Goal: Task Accomplishment & Management: Use online tool/utility

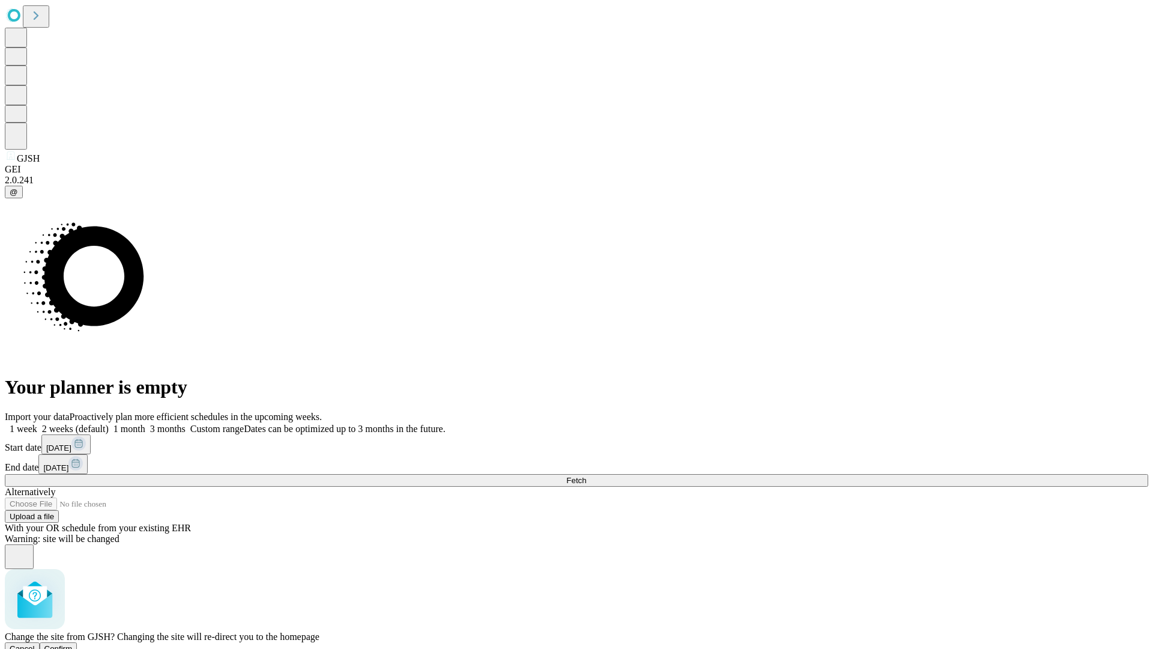
click at [73, 644] on span "Confirm" at bounding box center [58, 648] width 28 height 9
click at [37, 423] on label "1 week" at bounding box center [21, 428] width 32 height 10
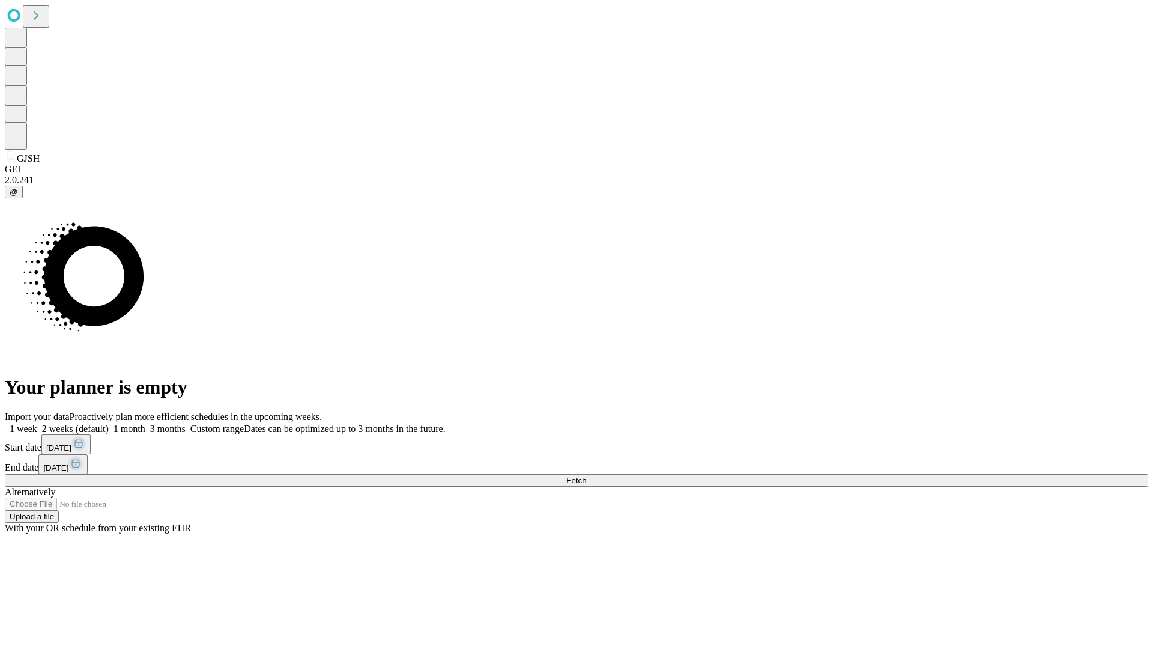
click at [586, 476] on span "Fetch" at bounding box center [576, 480] width 20 height 9
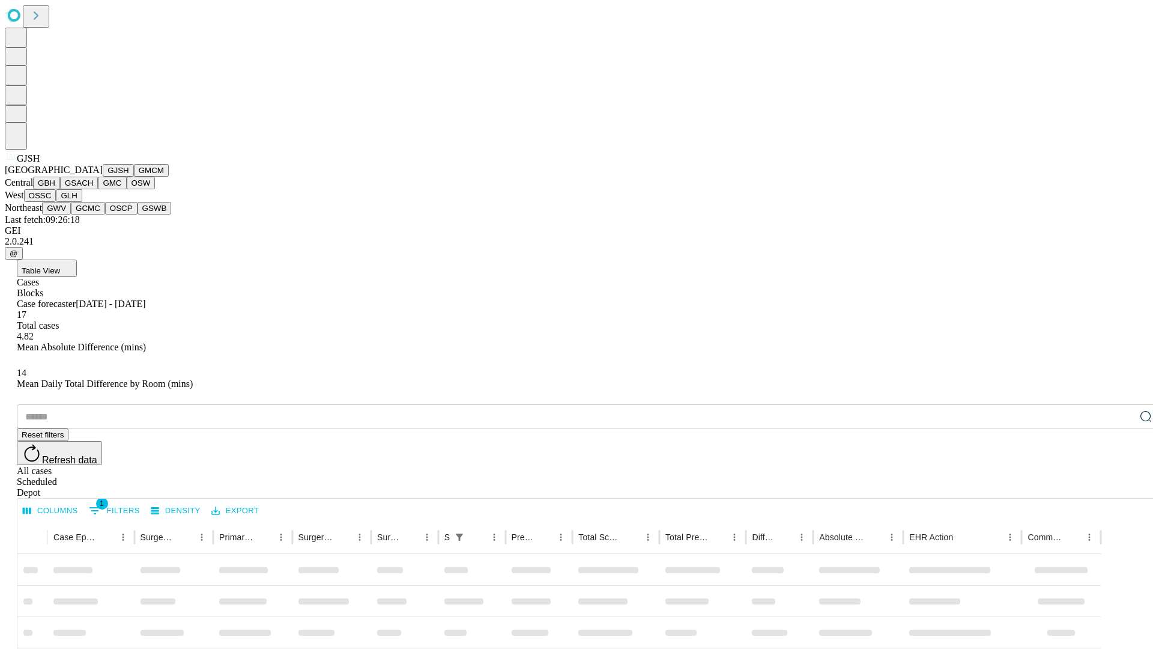
click at [134, 177] on button "GMCM" at bounding box center [151, 170] width 35 height 13
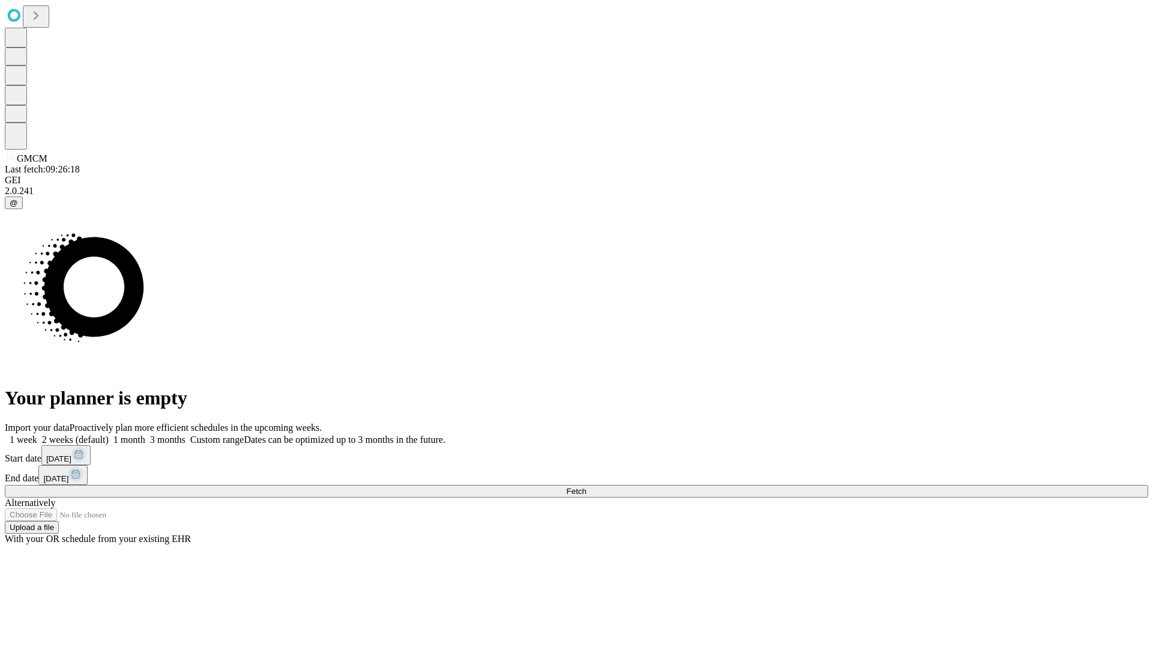
click at [37, 434] on label "1 week" at bounding box center [21, 439] width 32 height 10
click at [586, 487] on span "Fetch" at bounding box center [576, 491] width 20 height 9
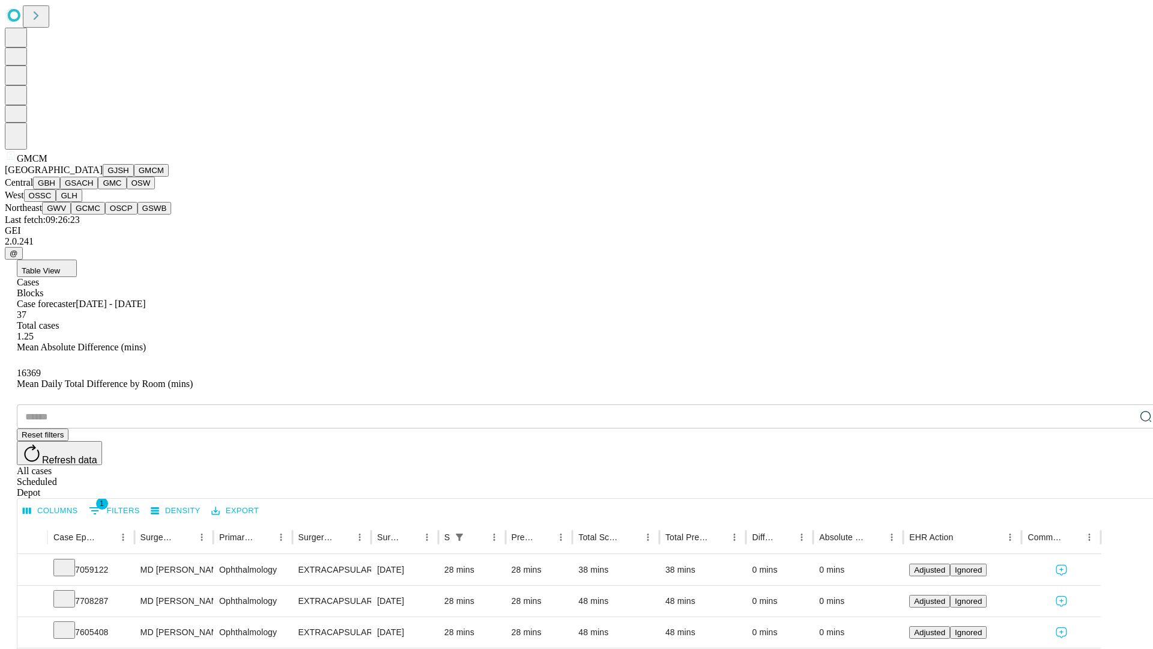
click at [60, 189] on button "GBH" at bounding box center [46, 183] width 27 height 13
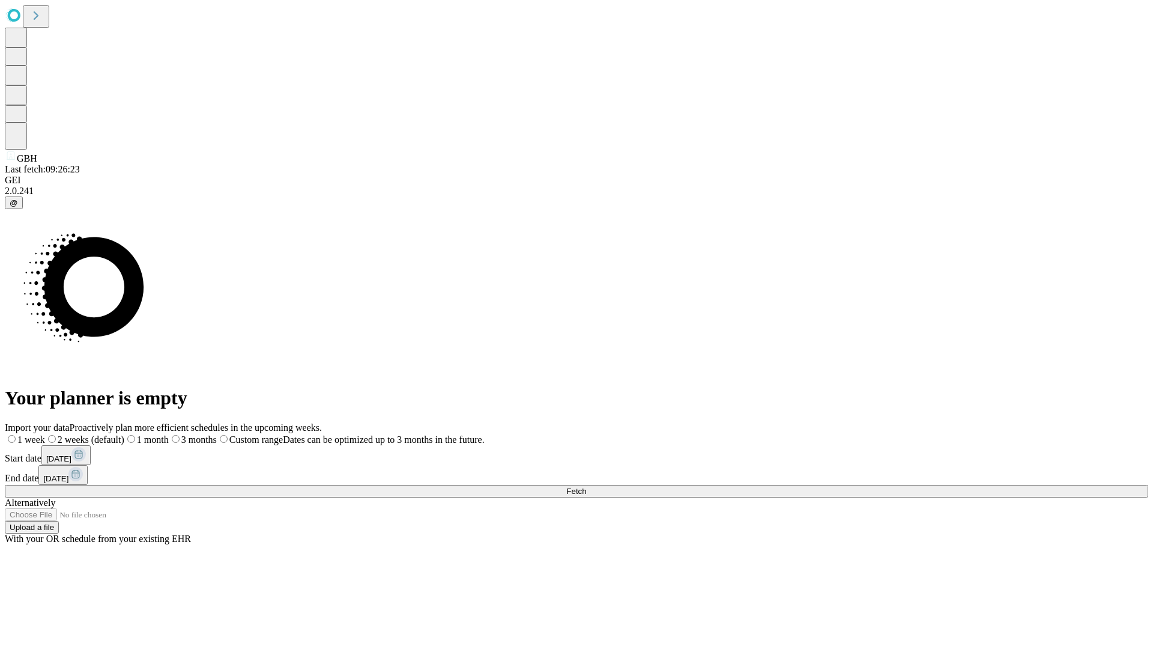
click at [45, 434] on label "1 week" at bounding box center [25, 439] width 40 height 10
click at [586, 487] on span "Fetch" at bounding box center [576, 491] width 20 height 9
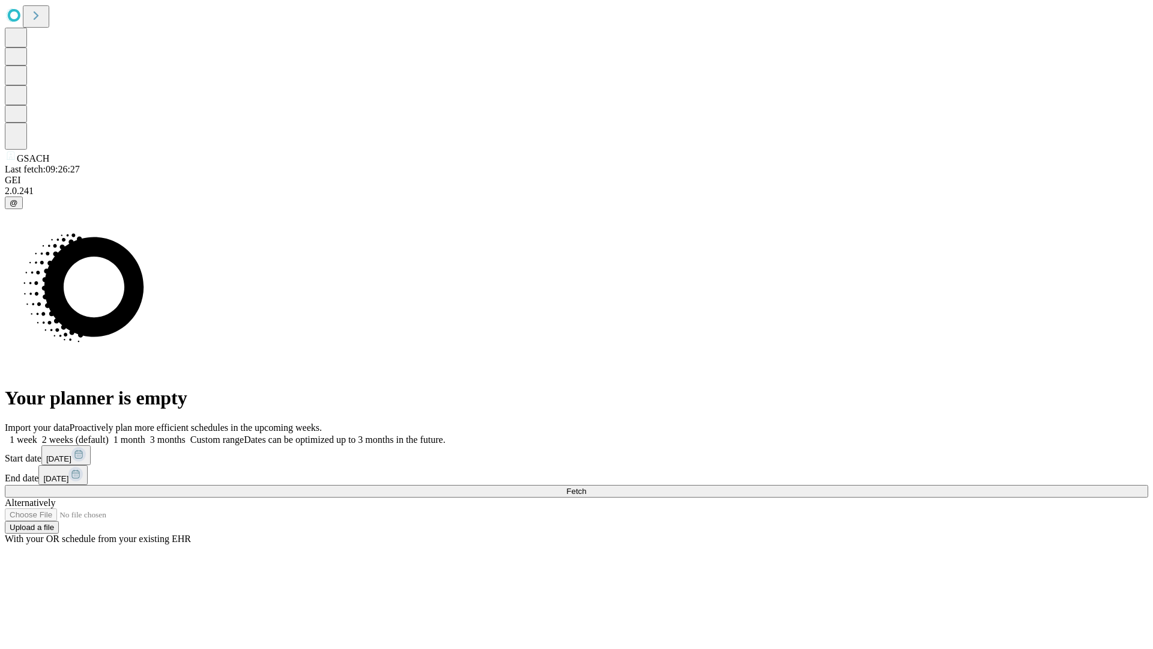
click at [37, 434] on label "1 week" at bounding box center [21, 439] width 32 height 10
click at [586, 487] on span "Fetch" at bounding box center [576, 491] width 20 height 9
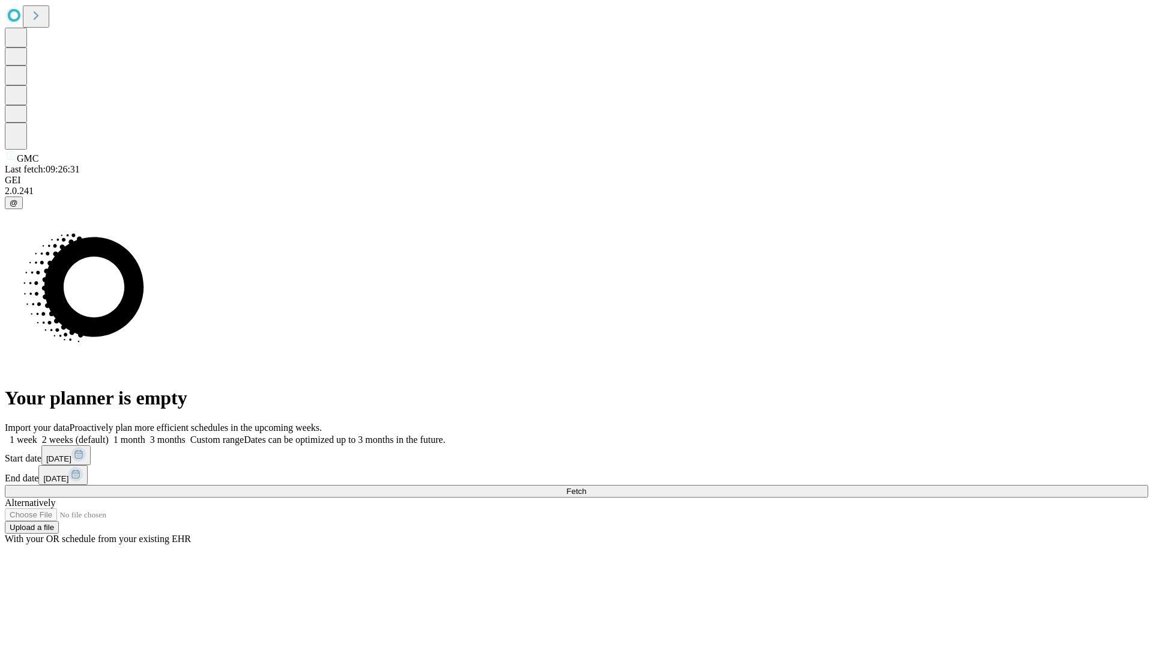
click at [586, 487] on span "Fetch" at bounding box center [576, 491] width 20 height 9
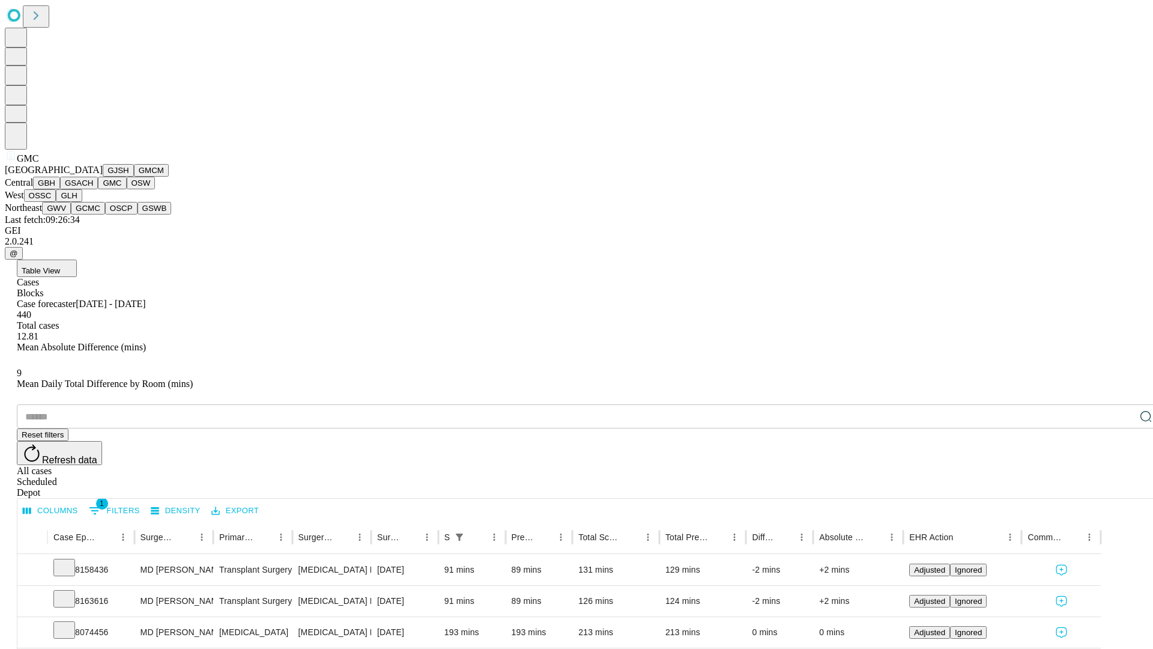
click at [127, 189] on button "OSW" at bounding box center [141, 183] width 29 height 13
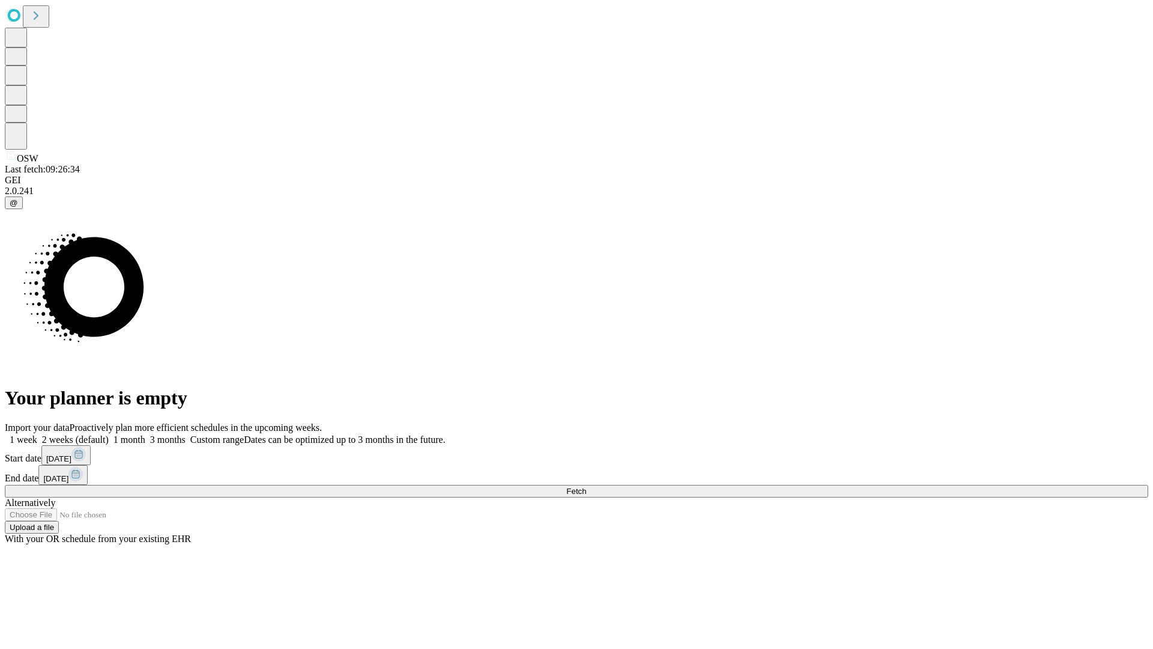
click at [37, 434] on label "1 week" at bounding box center [21, 439] width 32 height 10
click at [586, 487] on span "Fetch" at bounding box center [576, 491] width 20 height 9
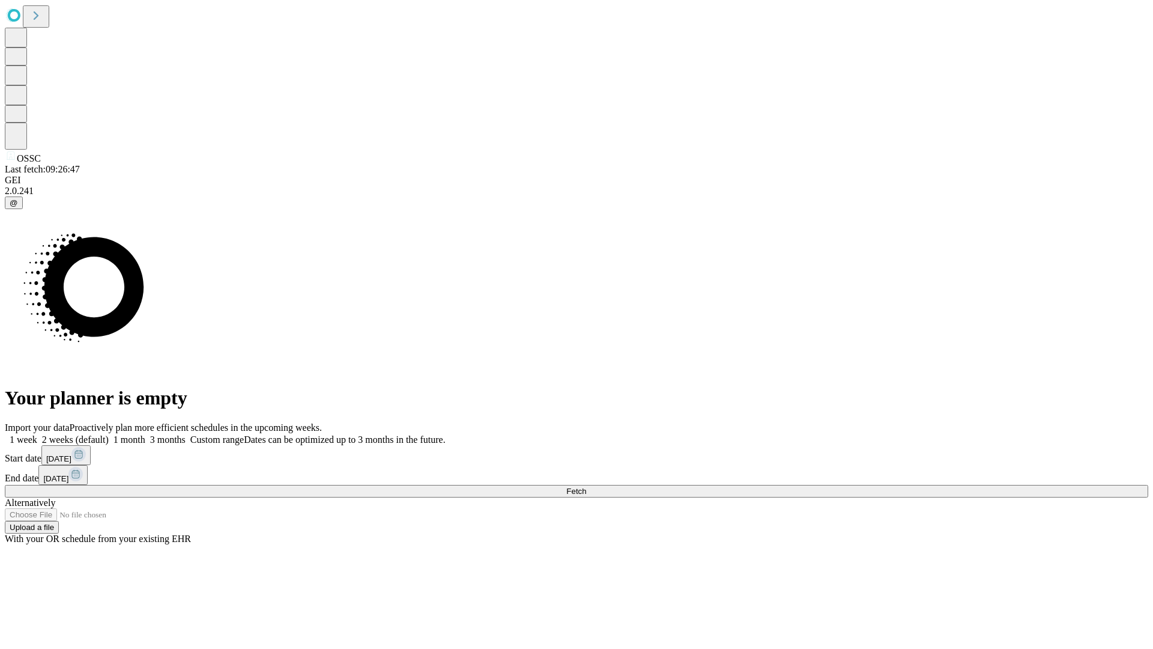
click at [37, 434] on label "1 week" at bounding box center [21, 439] width 32 height 10
click at [586, 487] on span "Fetch" at bounding box center [576, 491] width 20 height 9
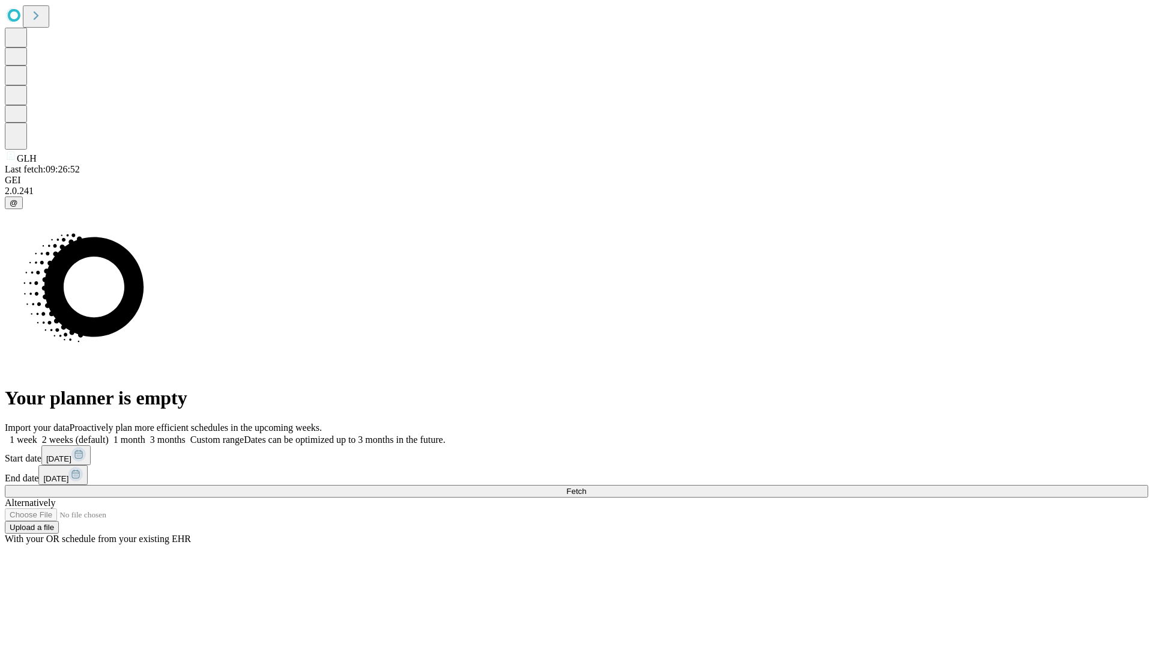
click at [37, 434] on label "1 week" at bounding box center [21, 439] width 32 height 10
click at [586, 487] on span "Fetch" at bounding box center [576, 491] width 20 height 9
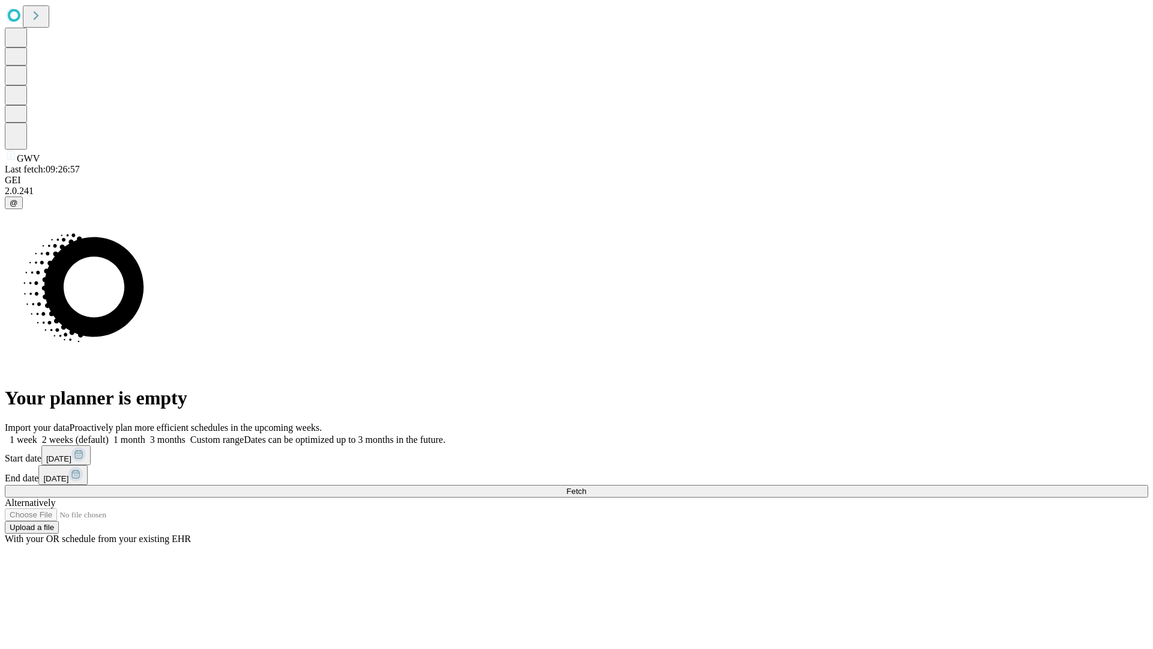
click at [586, 487] on span "Fetch" at bounding box center [576, 491] width 20 height 9
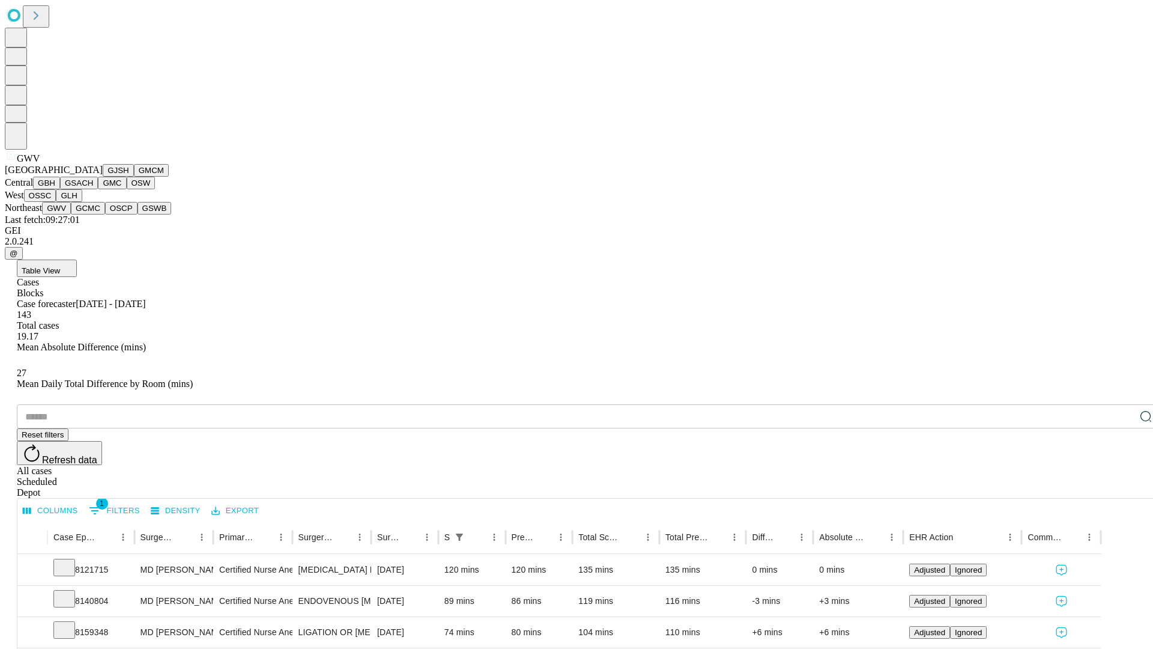
click at [93, 214] on button "GCMC" at bounding box center [88, 208] width 34 height 13
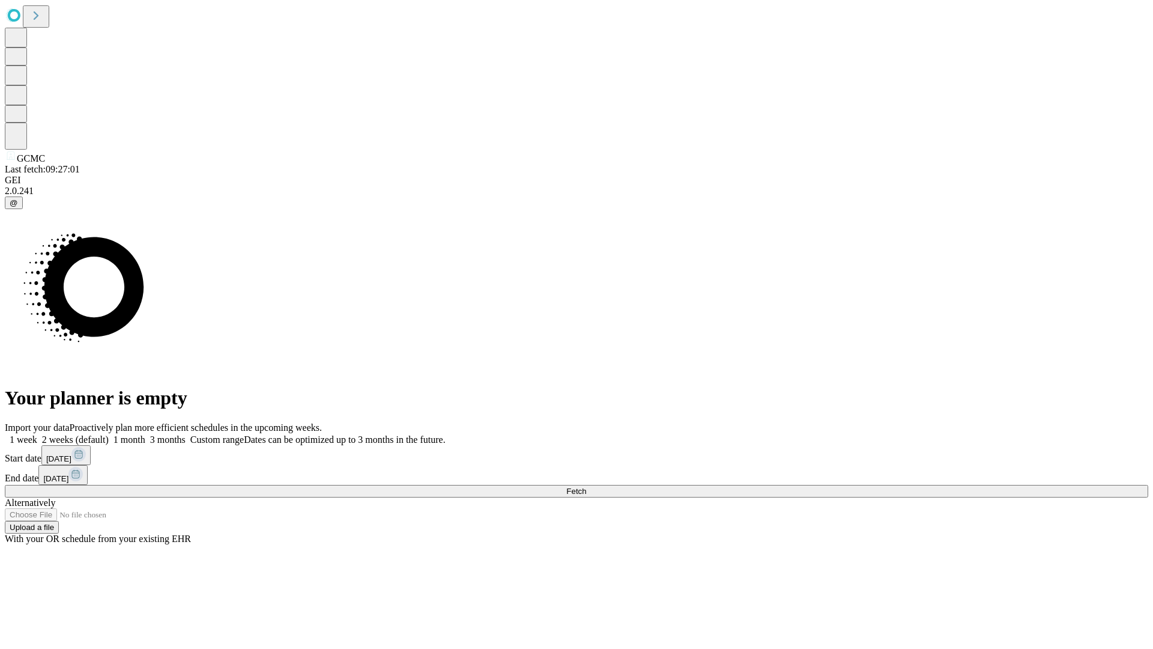
click at [37, 434] on label "1 week" at bounding box center [21, 439] width 32 height 10
click at [586, 487] on span "Fetch" at bounding box center [576, 491] width 20 height 9
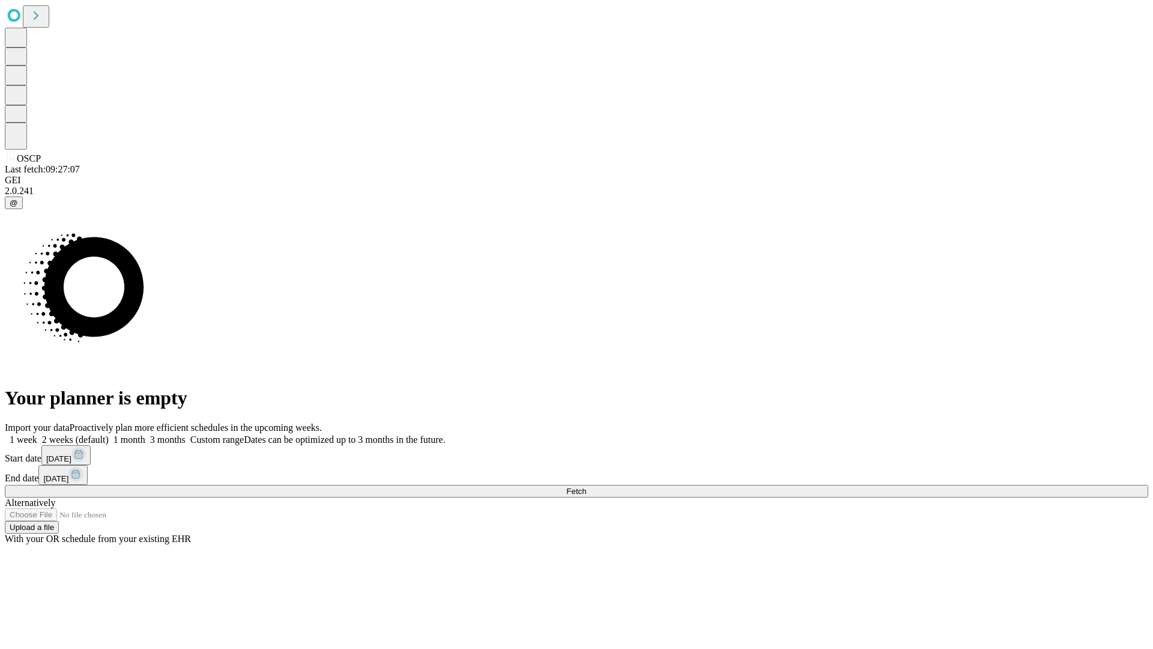
click at [37, 434] on label "1 week" at bounding box center [21, 439] width 32 height 10
click at [586, 487] on span "Fetch" at bounding box center [576, 491] width 20 height 9
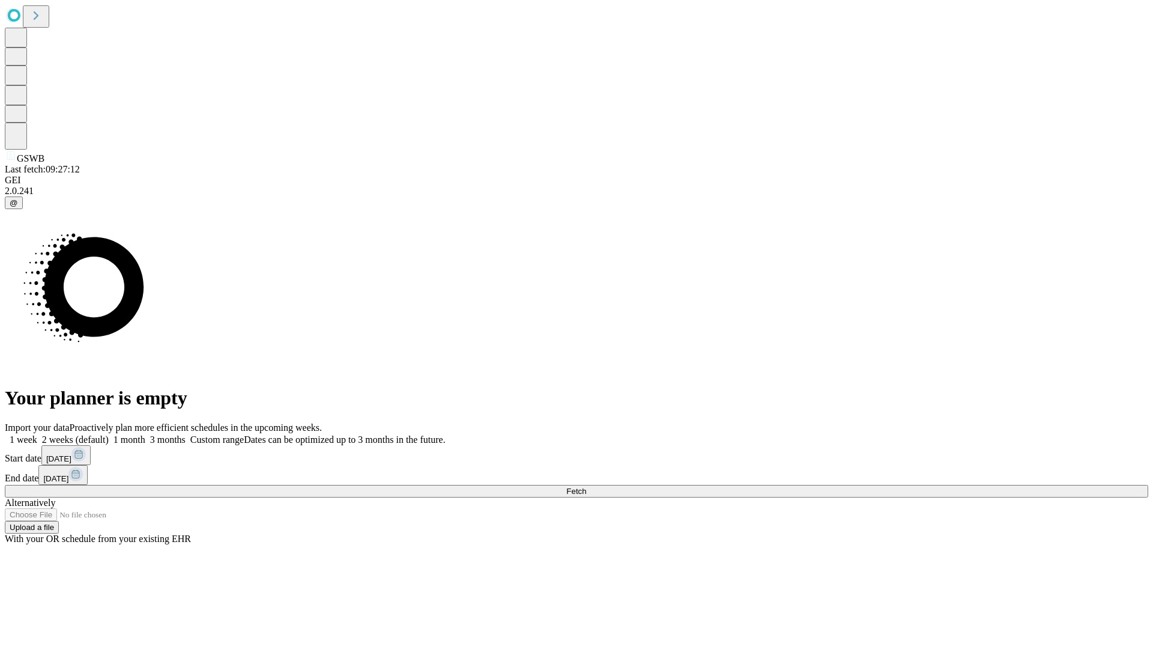
click at [37, 434] on label "1 week" at bounding box center [21, 439] width 32 height 10
click at [586, 487] on span "Fetch" at bounding box center [576, 491] width 20 height 9
